Goal: Transaction & Acquisition: Purchase product/service

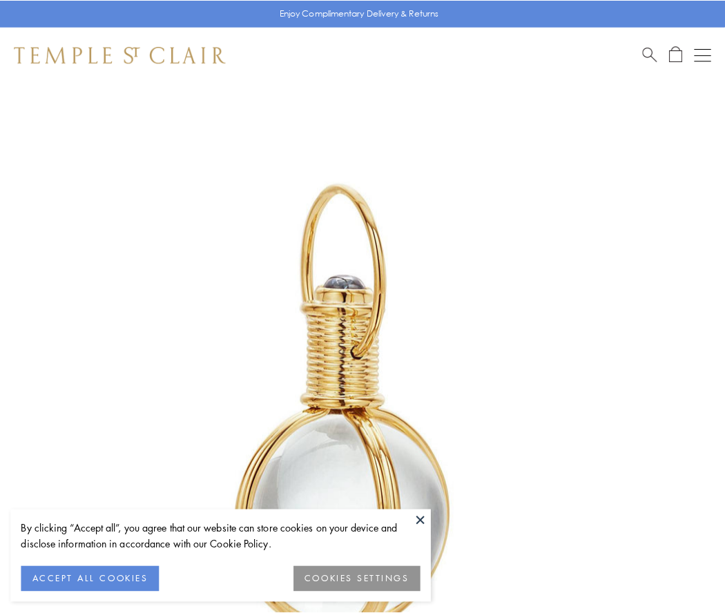
scroll to position [360, 0]
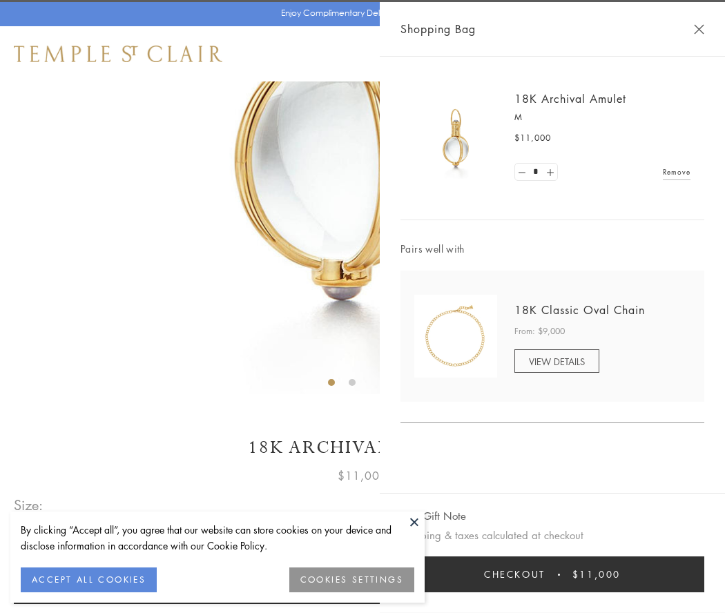
click at [552, 575] on button "Checkout $11,000" at bounding box center [552, 575] width 304 height 36
